Goal: Navigation & Orientation: Go to known website

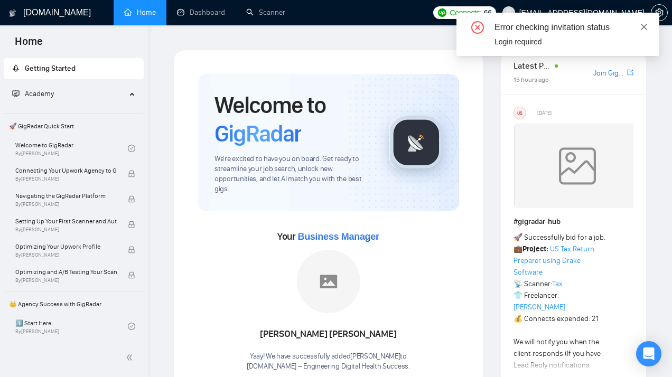
click at [647, 27] on icon "close" at bounding box center [644, 26] width 7 height 7
